Goal: Information Seeking & Learning: Learn about a topic

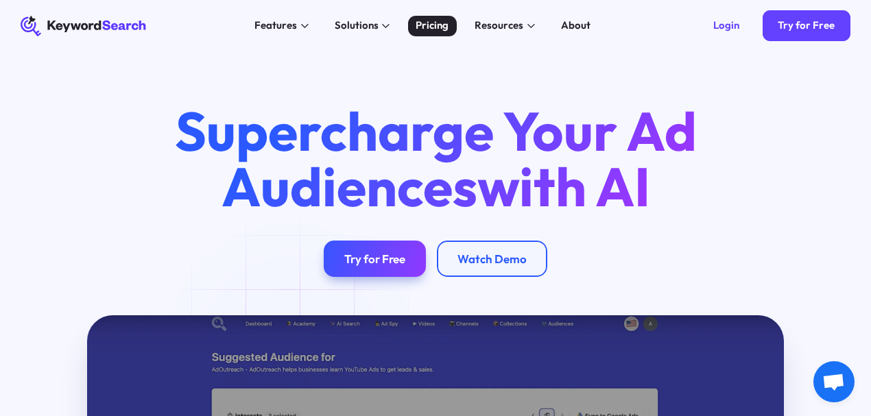
click at [439, 26] on div "Pricing" at bounding box center [432, 26] width 33 height 16
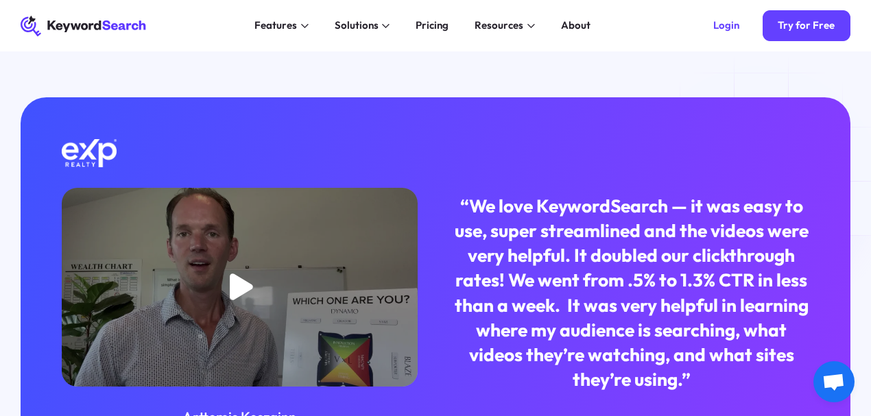
scroll to position [823, 0]
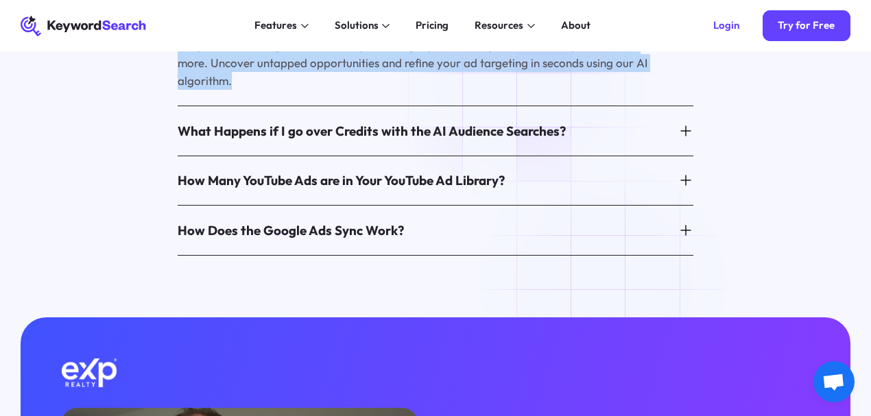
drag, startPoint x: 111, startPoint y: 230, endPoint x: 608, endPoint y: 285, distance: 499.5
click at [608, 255] on div "FAQs What’s the Difference Between AI Audience Searches & Keyword Research? Tap…" at bounding box center [435, 93] width 871 height 324
copy p "Tap into the power of AI to generate highly relevant audiences using our AI Aud…"
